Goal: Information Seeking & Learning: Learn about a topic

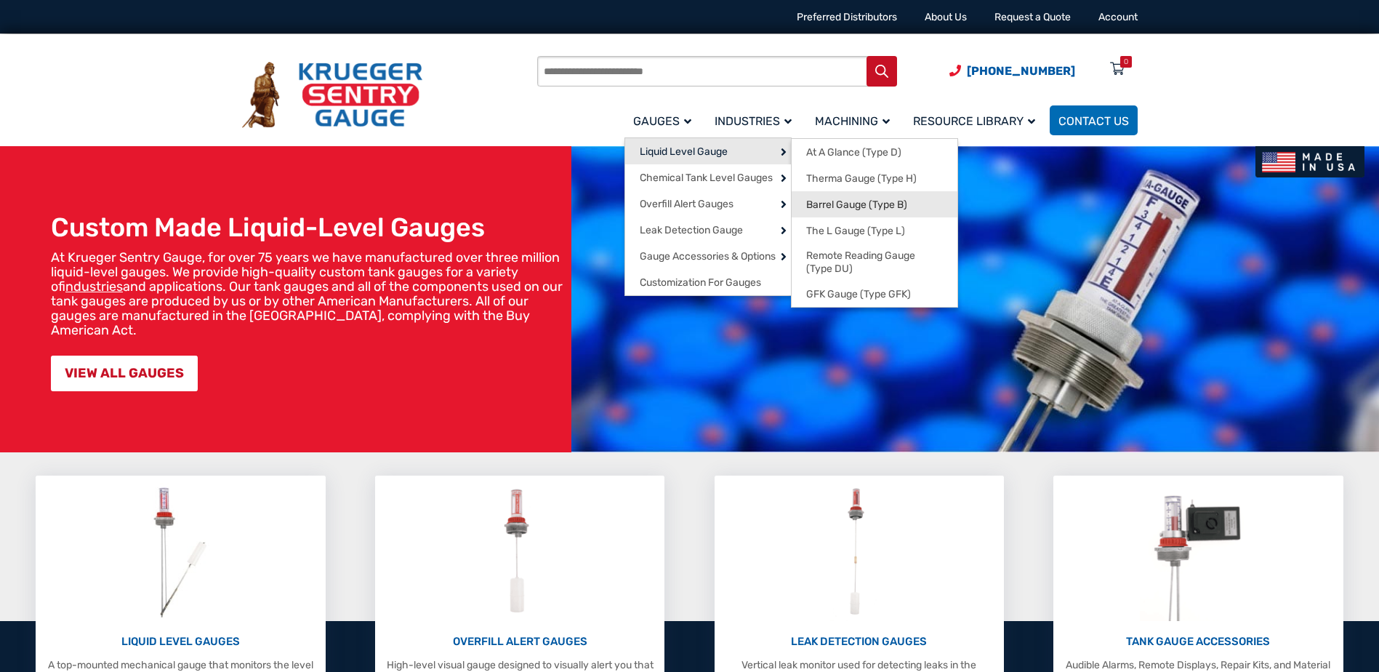
click at [840, 204] on span "Barrel Gauge (Type B)" at bounding box center [856, 204] width 101 height 13
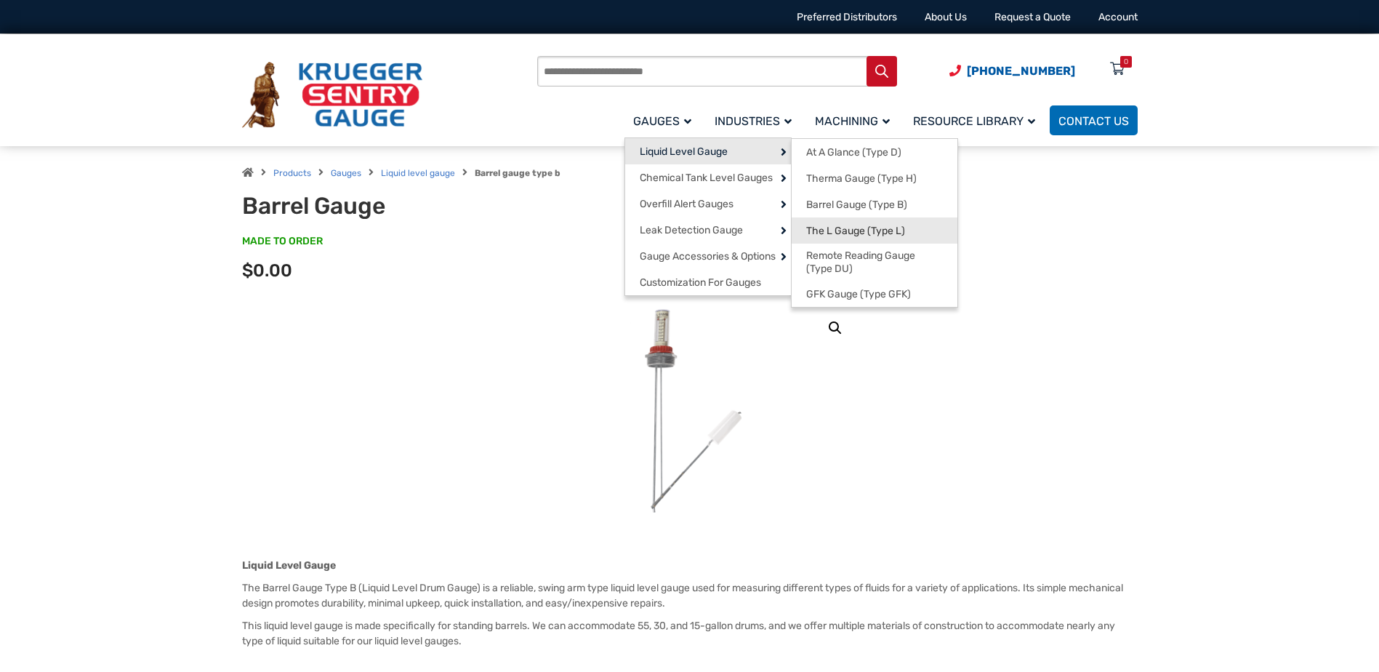
click at [833, 231] on span "The L Gauge (Type L)" at bounding box center [855, 231] width 99 height 13
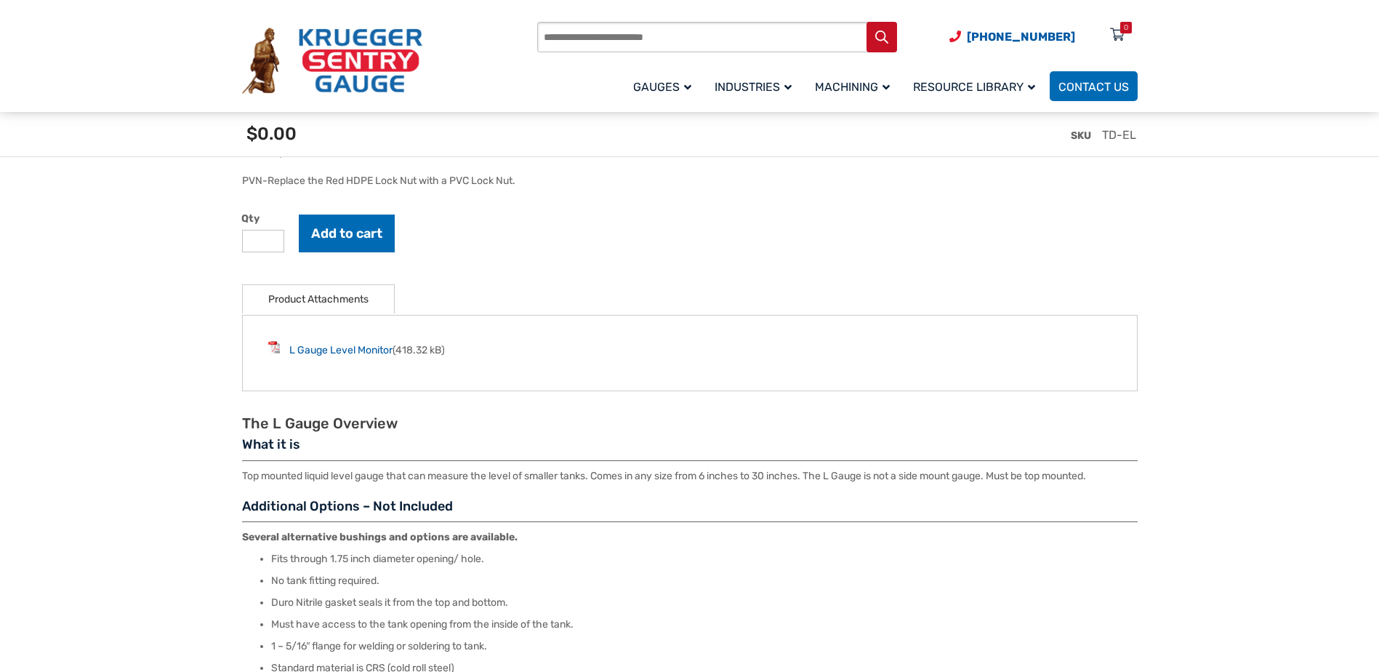
scroll to position [1236, 0]
click at [355, 348] on link "L Gauge Level Monitor" at bounding box center [340, 349] width 103 height 12
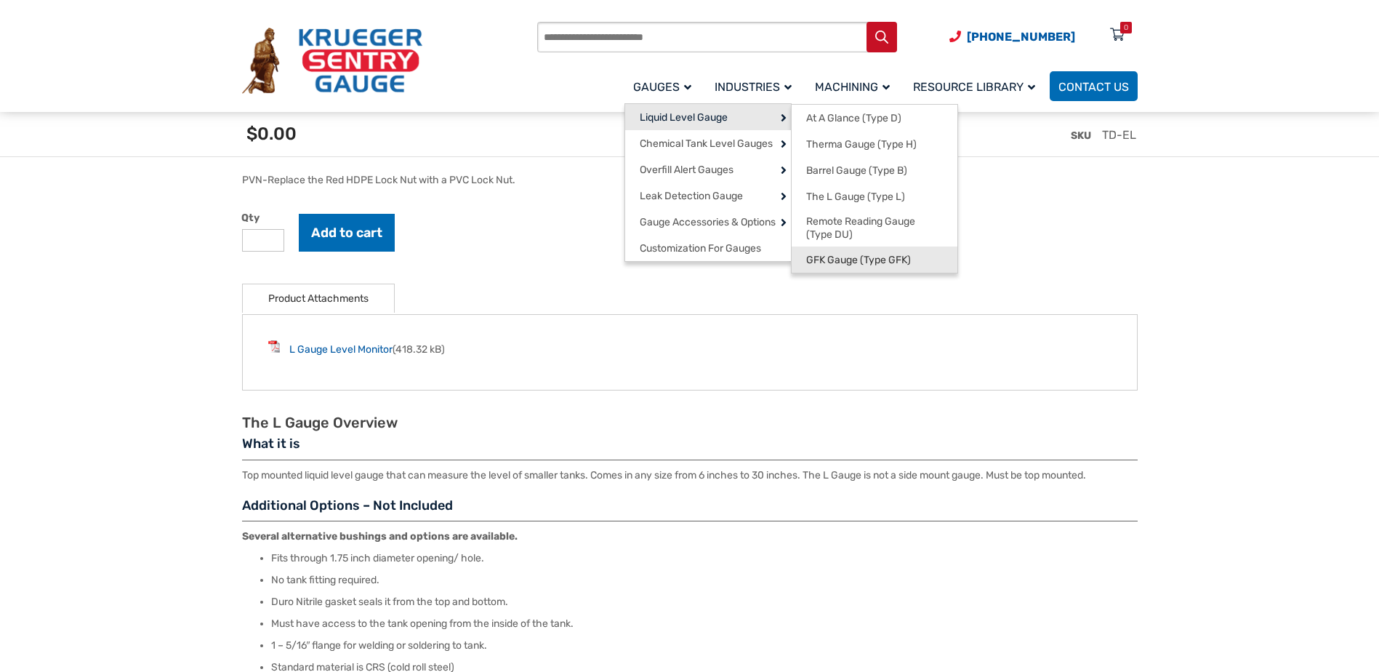
click at [852, 252] on link "GFK Gauge (Type GFK)" at bounding box center [875, 259] width 166 height 26
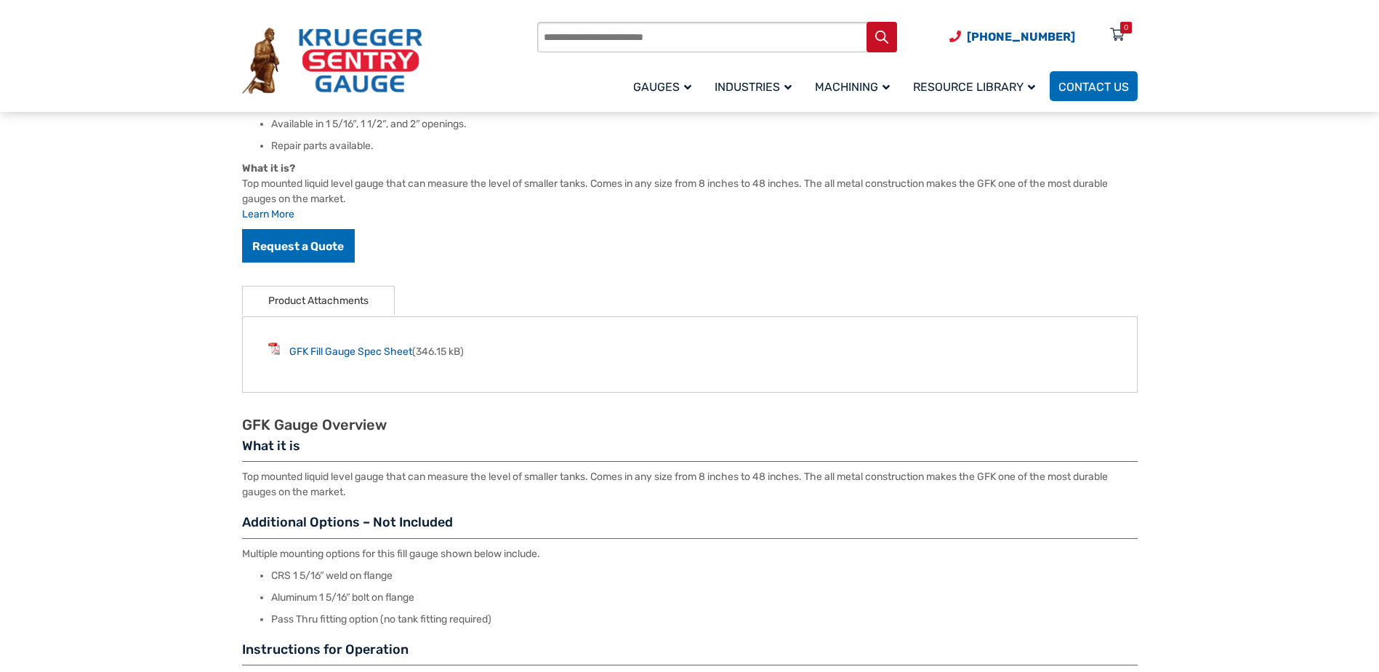
scroll to position [276, 0]
